Goal: Information Seeking & Learning: Learn about a topic

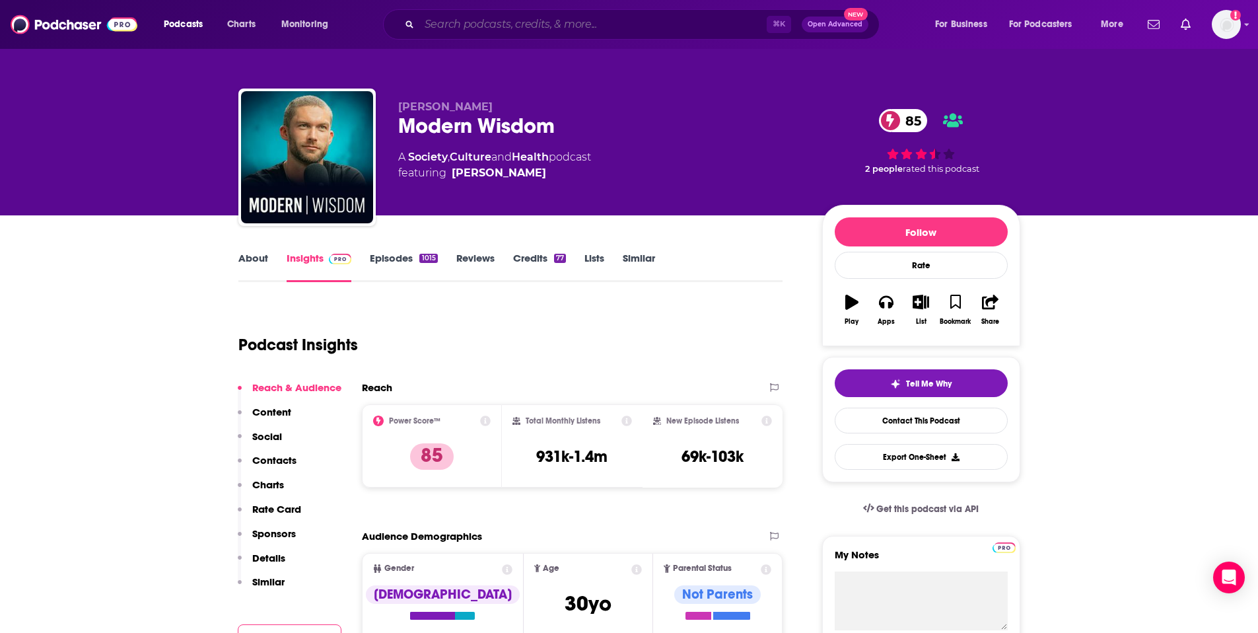
click at [646, 27] on input "Search podcasts, credits, & more..." at bounding box center [592, 24] width 347 height 21
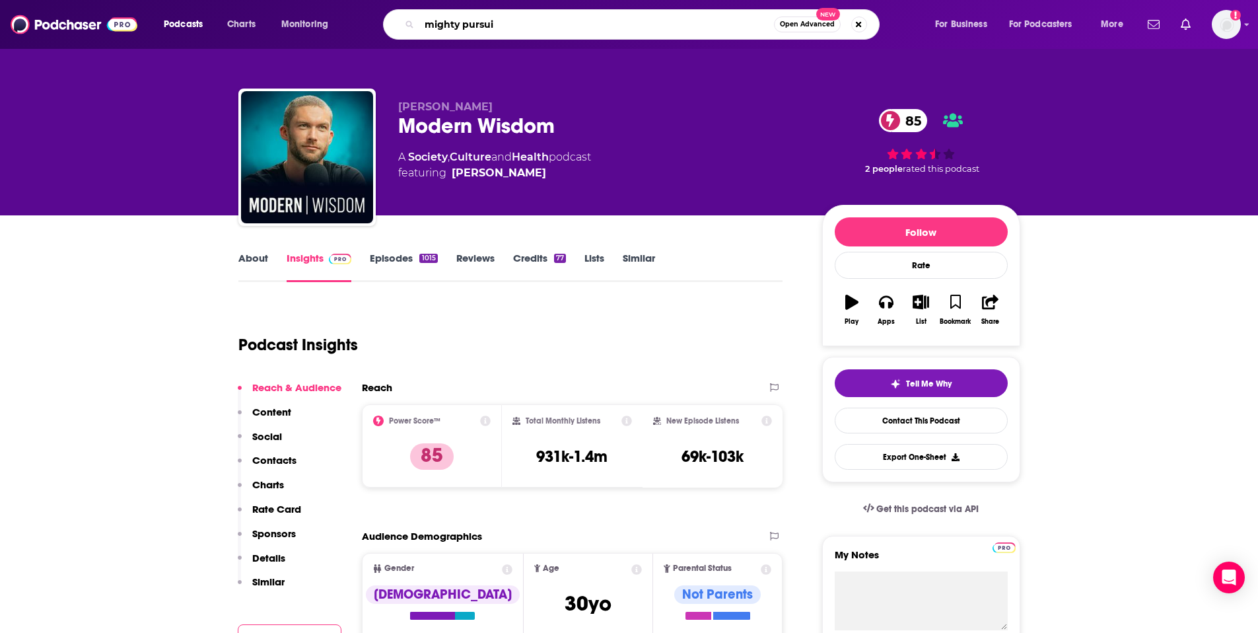
type input "mighty pursuit"
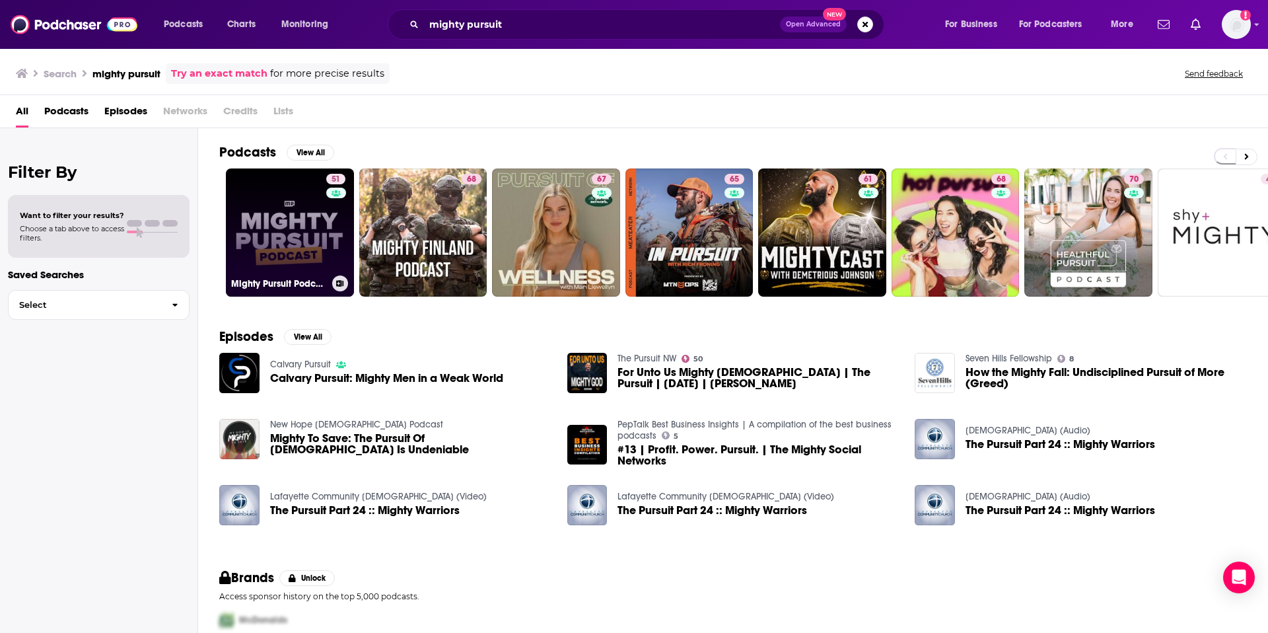
click at [292, 224] on link "51 Mighty Pursuit Podcast" at bounding box center [290, 232] width 128 height 128
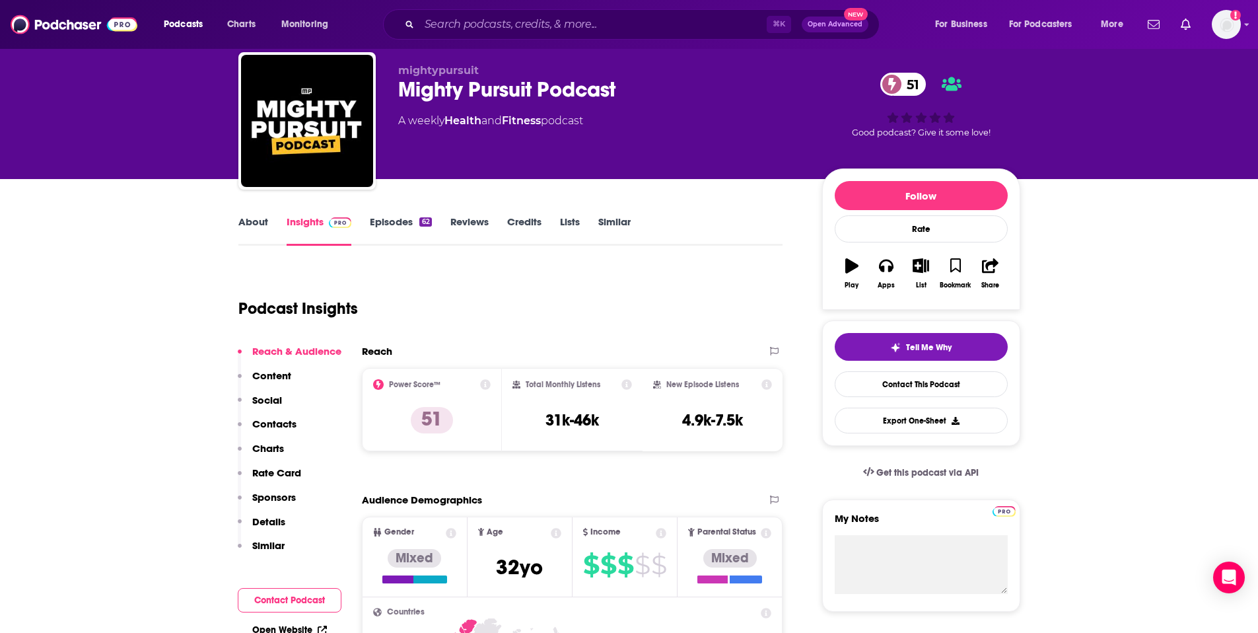
scroll to position [46, 0]
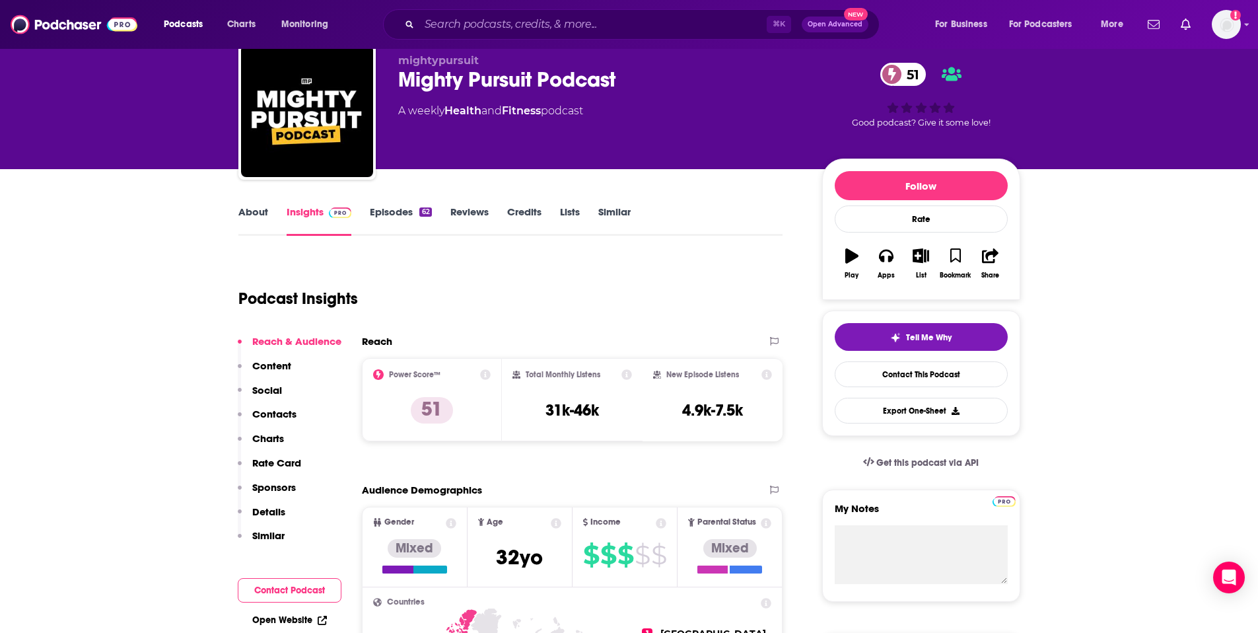
click at [406, 211] on link "Episodes 62" at bounding box center [400, 220] width 61 height 30
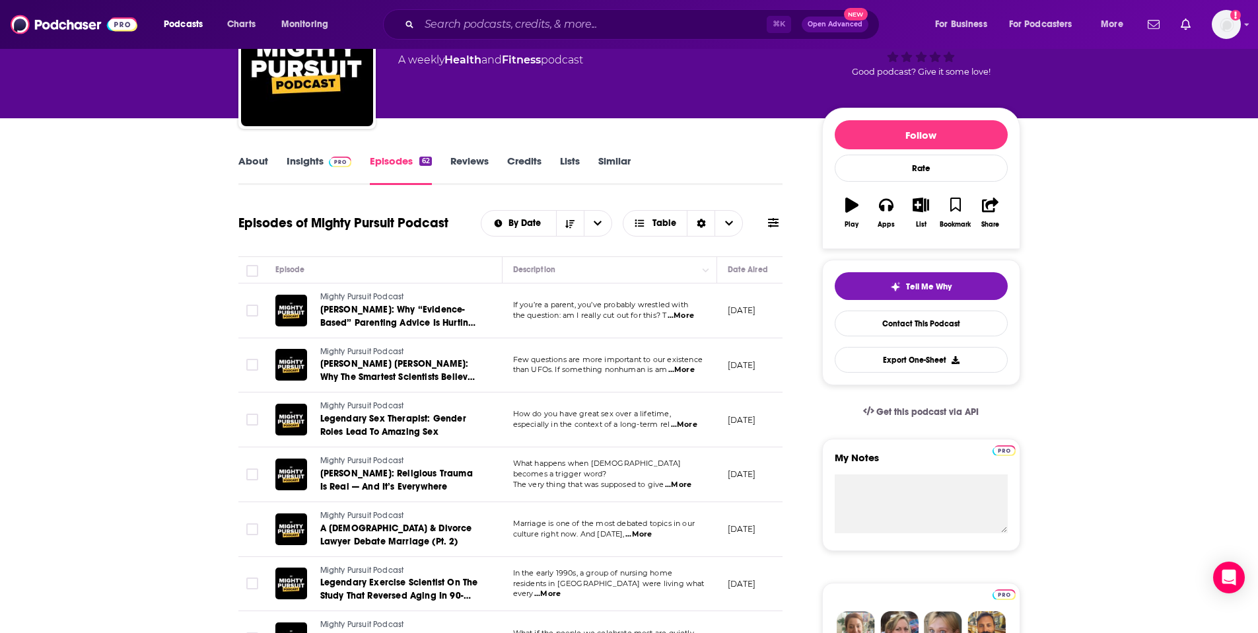
scroll to position [96, 0]
click at [311, 156] on link "Insights" at bounding box center [319, 170] width 65 height 30
